Goal: Use online tool/utility: Utilize a website feature to perform a specific function

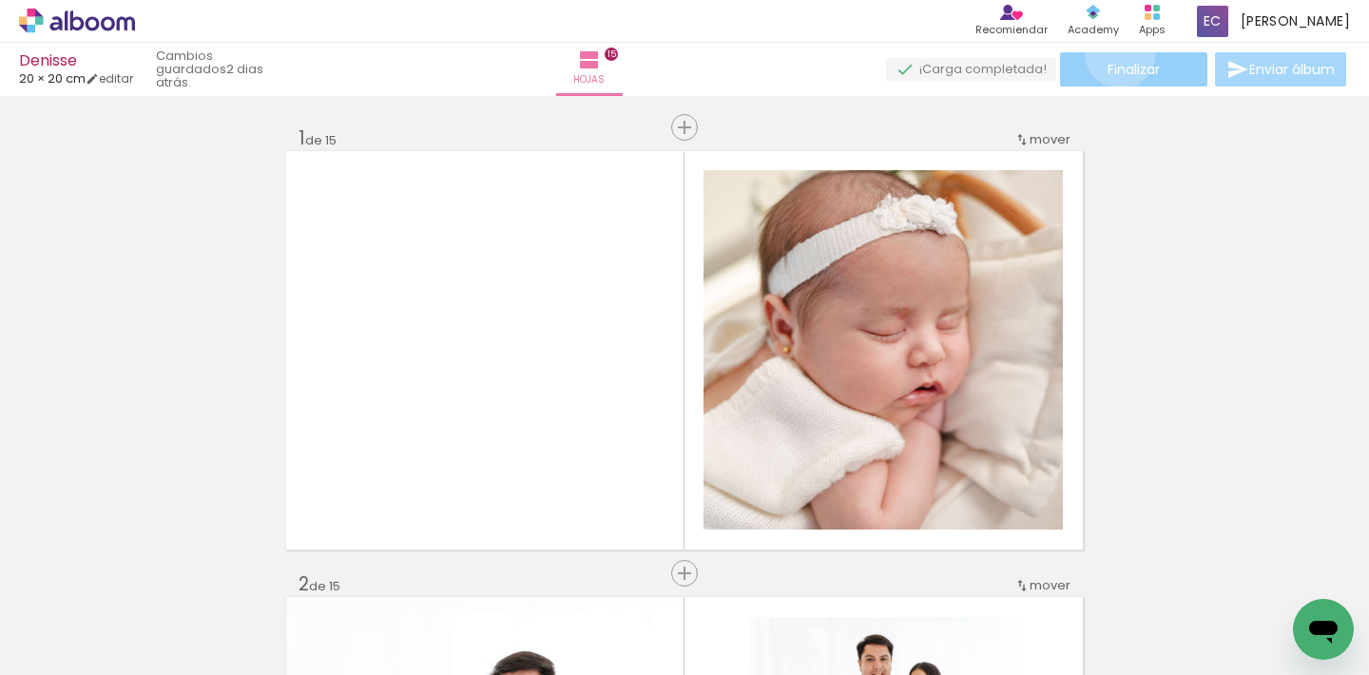
click at [1113, 53] on paper-button "Finalizar" at bounding box center [1133, 69] width 147 height 34
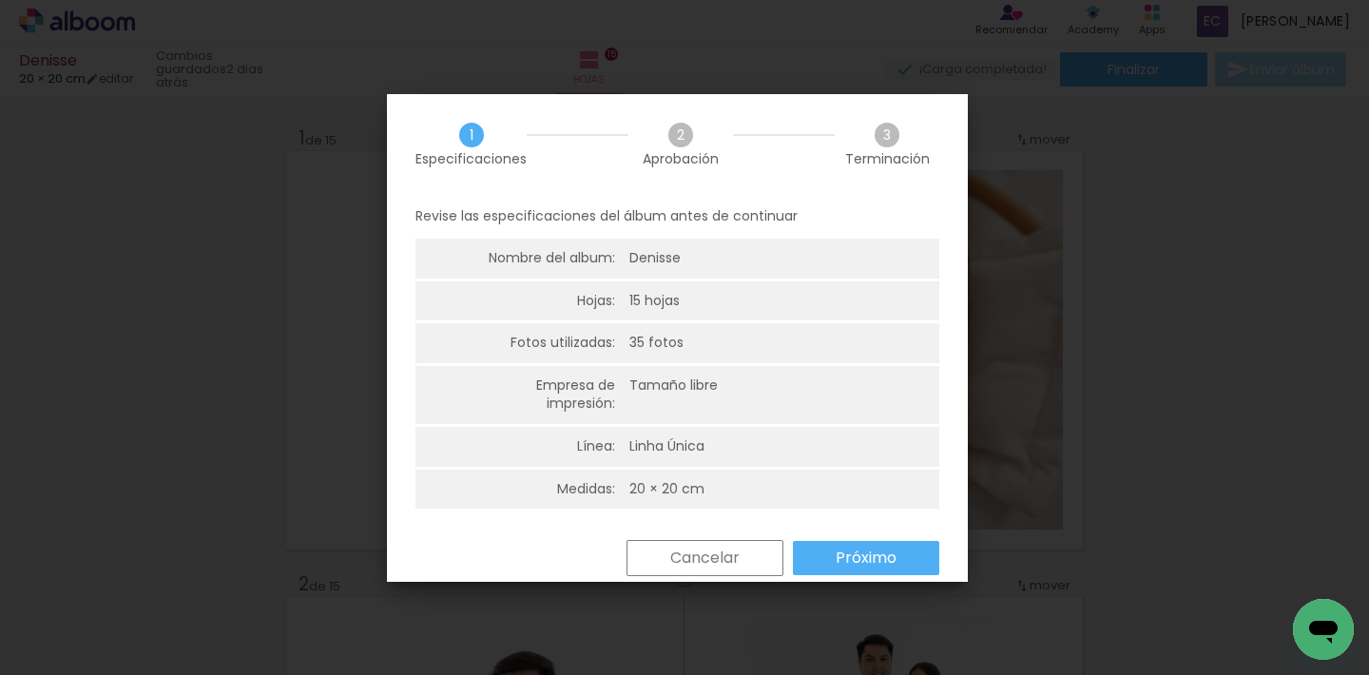
click at [896, 555] on paper-button "Próximo" at bounding box center [866, 558] width 146 height 34
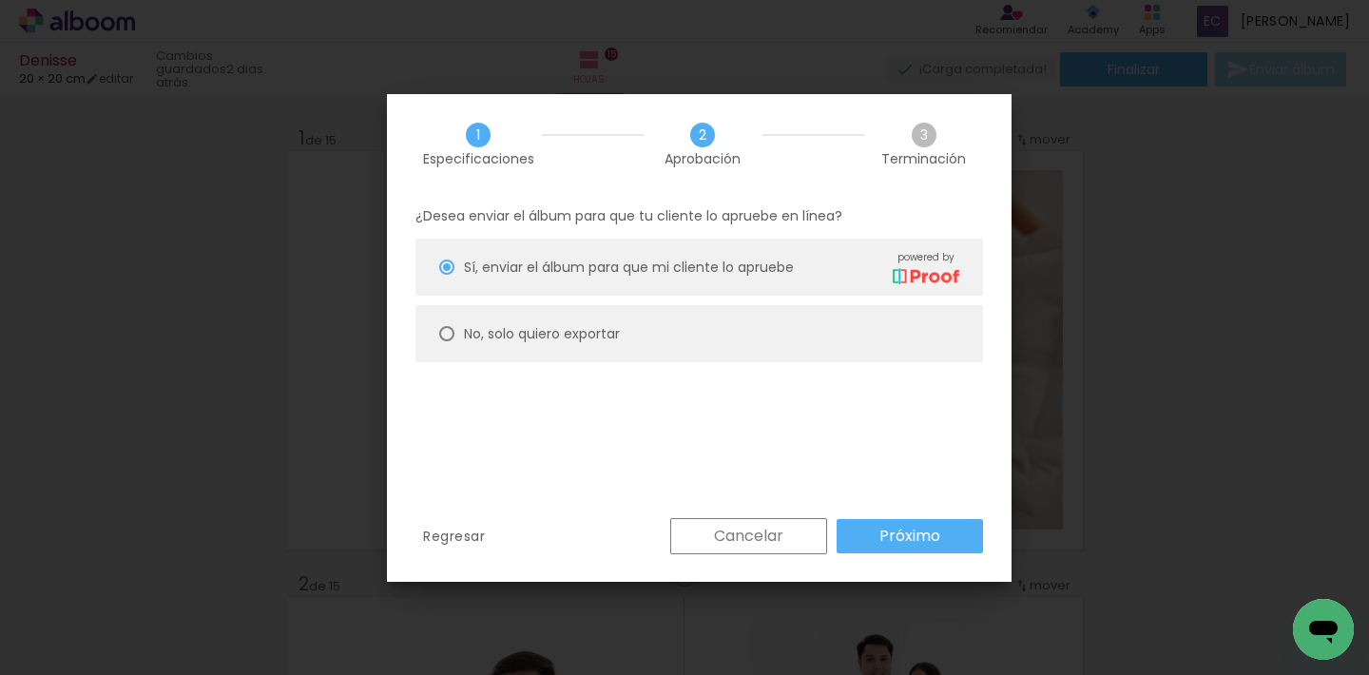
click at [0, 0] on slot "No, solo quiero exportar" at bounding box center [0, 0] width 0 height 0
type paper-radio-button "on"
click at [0, 0] on slot "Próximo" at bounding box center [0, 0] width 0 height 0
type input "Alta, 300 DPI"
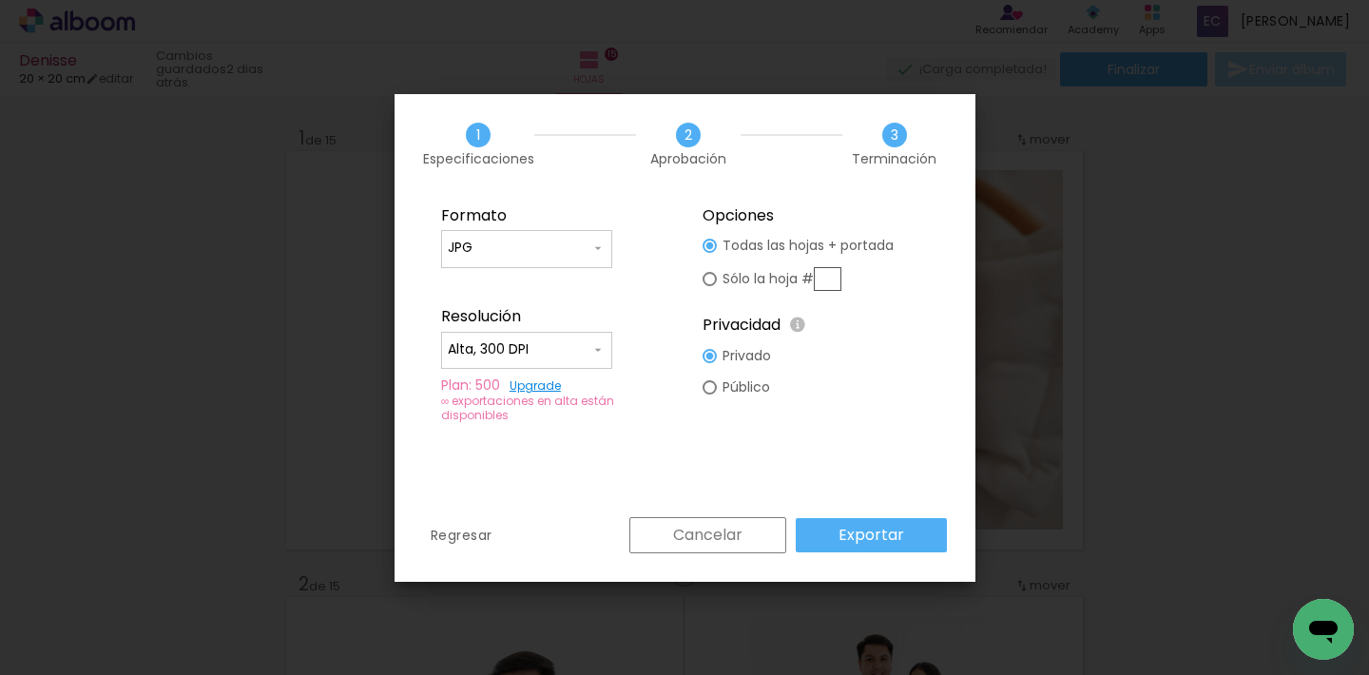
click at [0, 0] on slot "Exportar" at bounding box center [0, 0] width 0 height 0
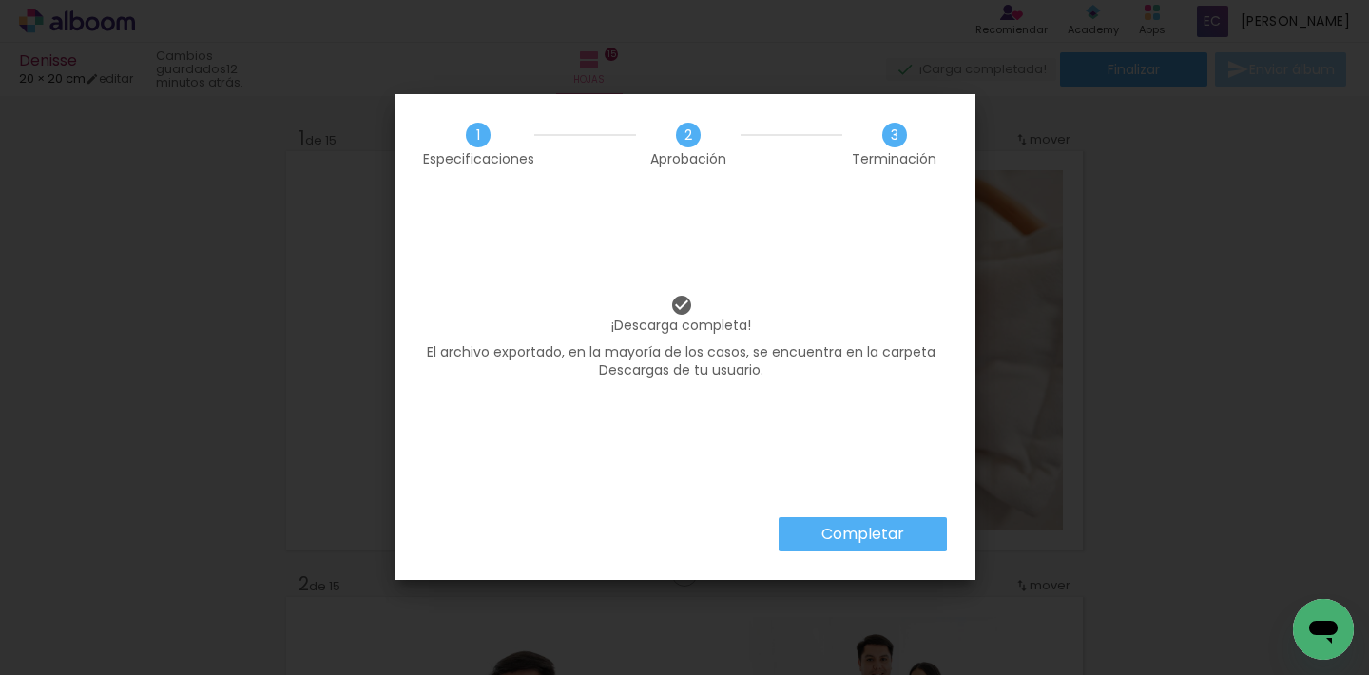
click at [0, 0] on slot "Completar" at bounding box center [0, 0] width 0 height 0
